Goal: Task Accomplishment & Management: Manage account settings

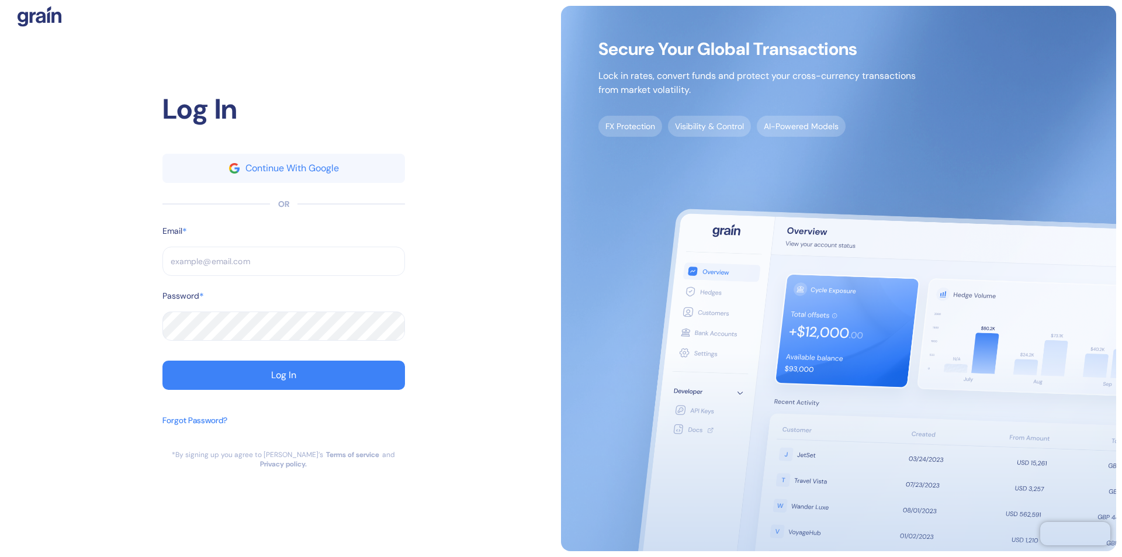
click at [283, 266] on input "text" at bounding box center [283, 261] width 243 height 29
type input "su"
type input "sup"
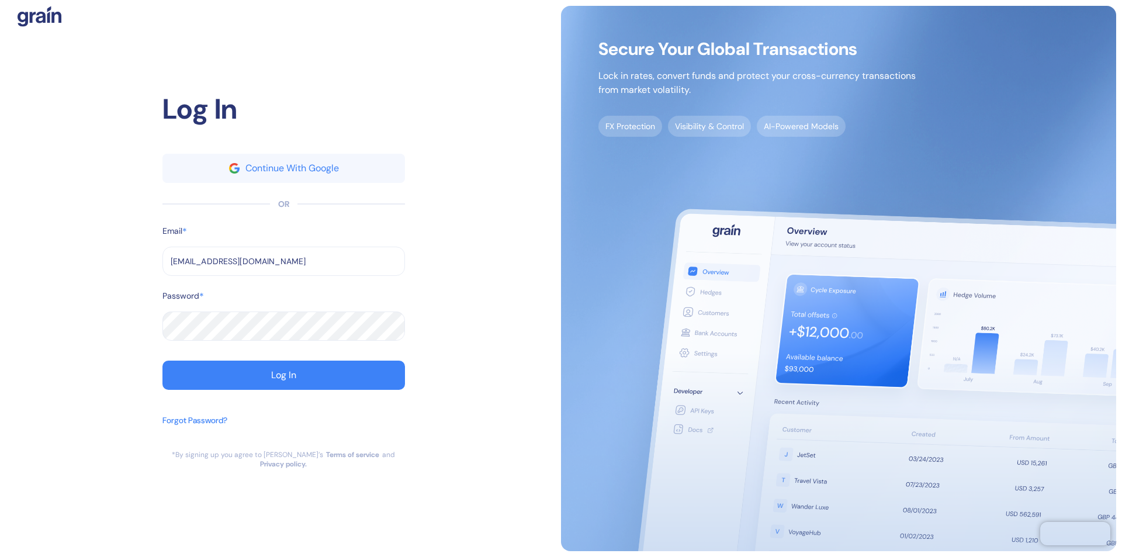
type input "[EMAIL_ADDRESS][DOMAIN_NAME]"
click at [283, 380] on div "Log In" at bounding box center [283, 374] width 25 height 9
